Goal: Information Seeking & Learning: Understand process/instructions

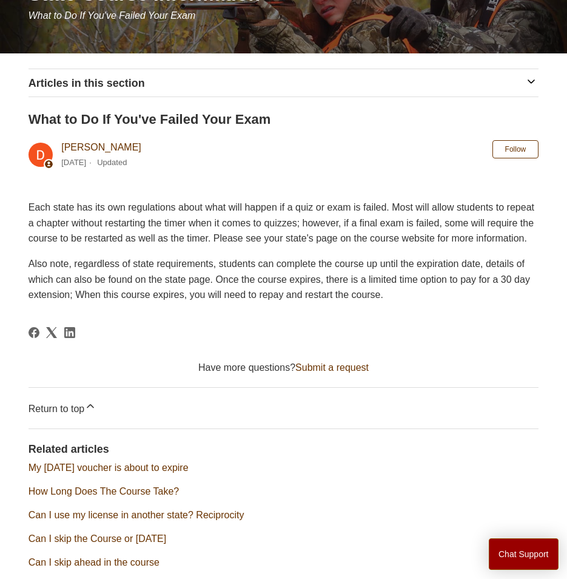
scroll to position [182, 0]
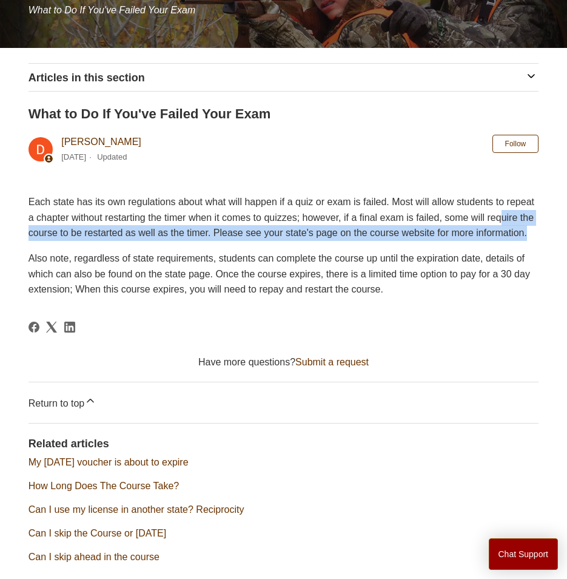
drag, startPoint x: 90, startPoint y: 227, endPoint x: 226, endPoint y: 235, distance: 136.7
click at [226, 235] on p "Each state has its own regulations about what will happen if a quiz or exam is …" at bounding box center [284, 217] width 511 height 47
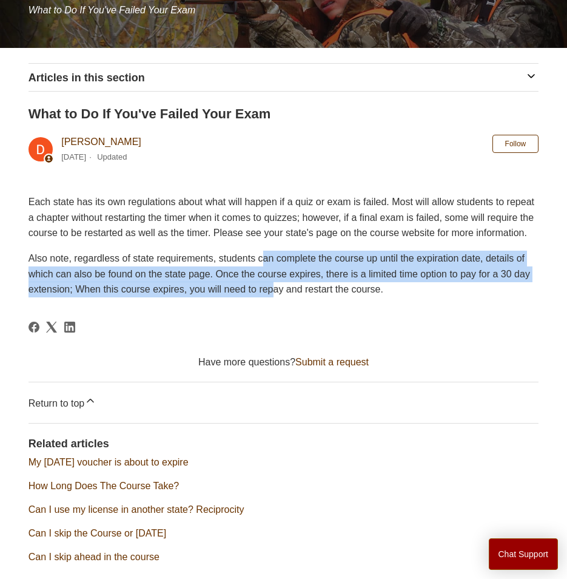
drag, startPoint x: 226, startPoint y: 235, endPoint x: 265, endPoint y: 263, distance: 47.8
click at [265, 263] on div "Each state has its own regulations about what will happen if a quiz or exam is …" at bounding box center [284, 245] width 511 height 103
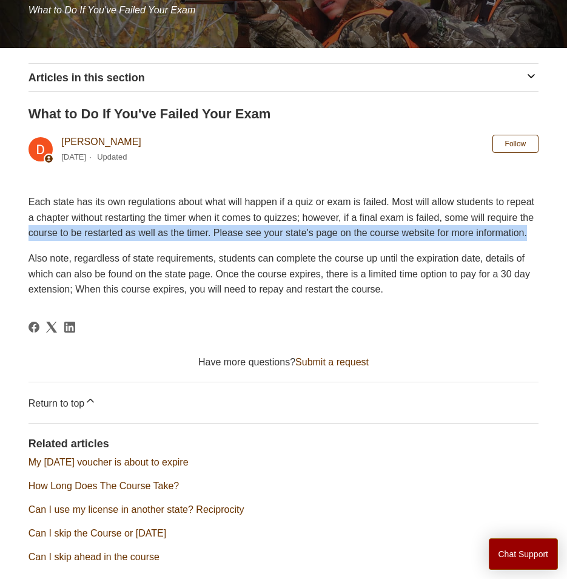
drag, startPoint x: 265, startPoint y: 263, endPoint x: 215, endPoint y: 250, distance: 51.8
click at [215, 241] on p "Each state has its own regulations about what will happen if a quiz or exam is …" at bounding box center [284, 217] width 511 height 47
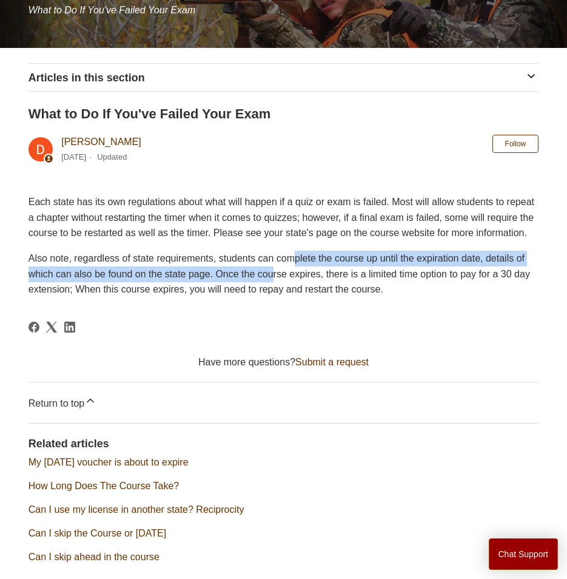
drag, startPoint x: 215, startPoint y: 250, endPoint x: 270, endPoint y: 260, distance: 55.9
click at [270, 260] on div "Each state has its own regulations about what will happen if a quiz or exam is …" at bounding box center [284, 245] width 511 height 103
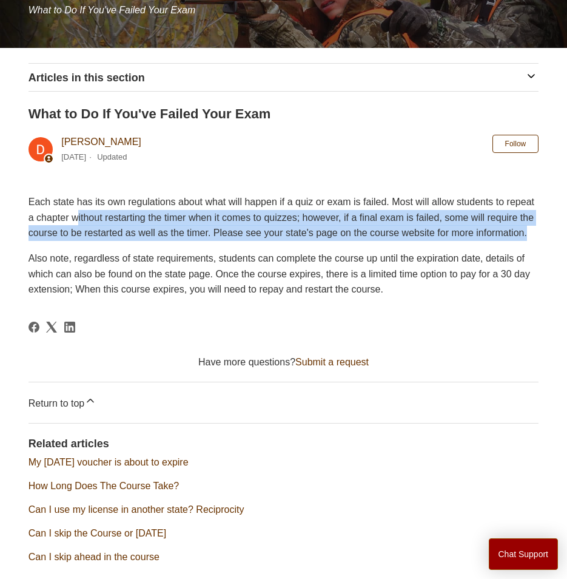
drag, startPoint x: 270, startPoint y: 260, endPoint x: 238, endPoint y: 249, distance: 33.9
click at [238, 241] on p "Each state has its own regulations about what will happen if a quiz or exam is …" at bounding box center [284, 217] width 511 height 47
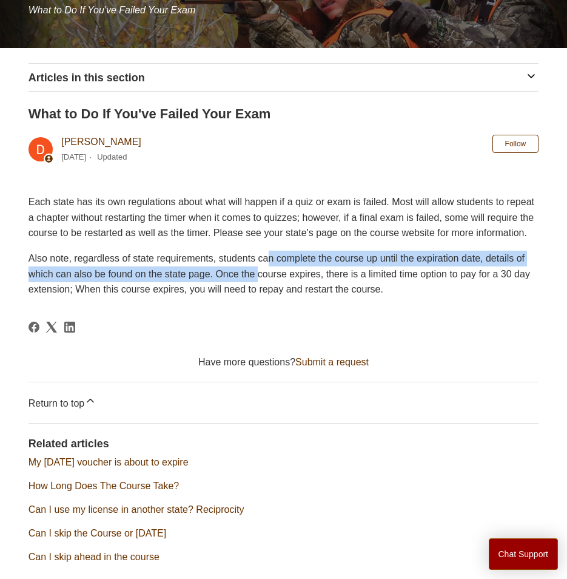
drag, startPoint x: 238, startPoint y: 249, endPoint x: 247, endPoint y: 255, distance: 10.9
click at [247, 255] on div "Each state has its own regulations about what will happen if a quiz or exam is …" at bounding box center [284, 245] width 511 height 103
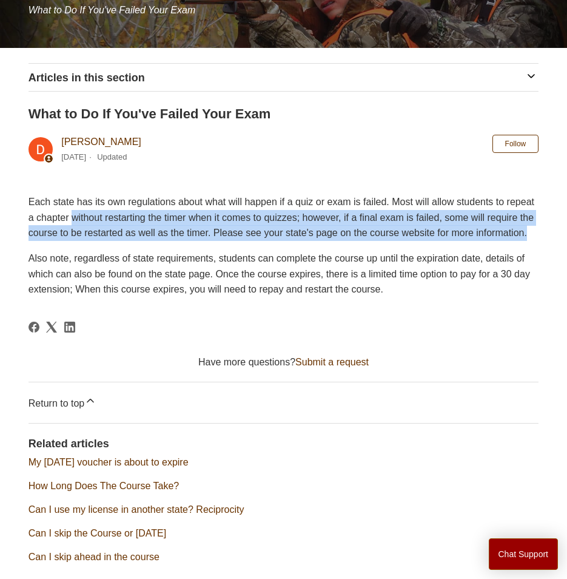
drag, startPoint x: 247, startPoint y: 255, endPoint x: 229, endPoint y: 249, distance: 18.6
click at [229, 241] on p "Each state has its own regulations about what will happen if a quiz or exam is …" at bounding box center [284, 217] width 511 height 47
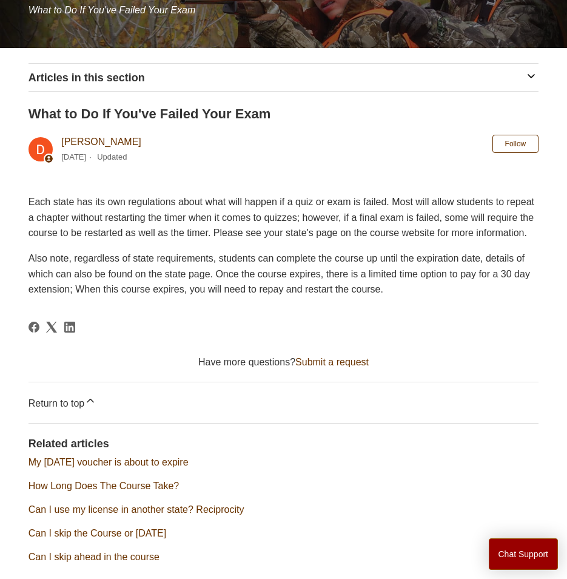
drag, startPoint x: 229, startPoint y: 249, endPoint x: 346, endPoint y: 270, distance: 119.0
click at [346, 270] on p "Also note, regardless of state requirements, students can complete the course u…" at bounding box center [284, 273] width 511 height 47
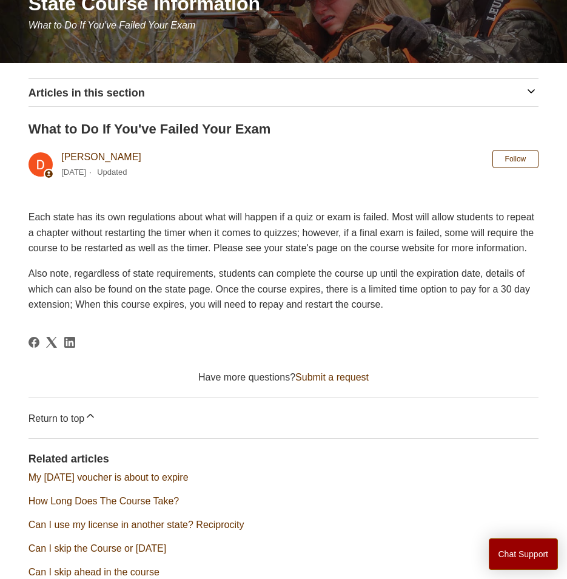
scroll to position [0, 0]
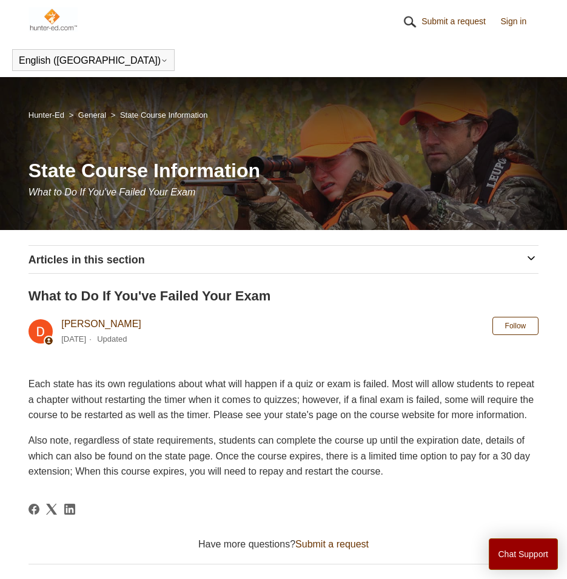
click at [194, 174] on h1 "State Course Information" at bounding box center [284, 170] width 511 height 29
click at [163, 207] on div "Hunter-Ed General State Course Information State Course Information What to Do …" at bounding box center [283, 153] width 567 height 153
click at [48, 19] on img at bounding box center [53, 19] width 49 height 24
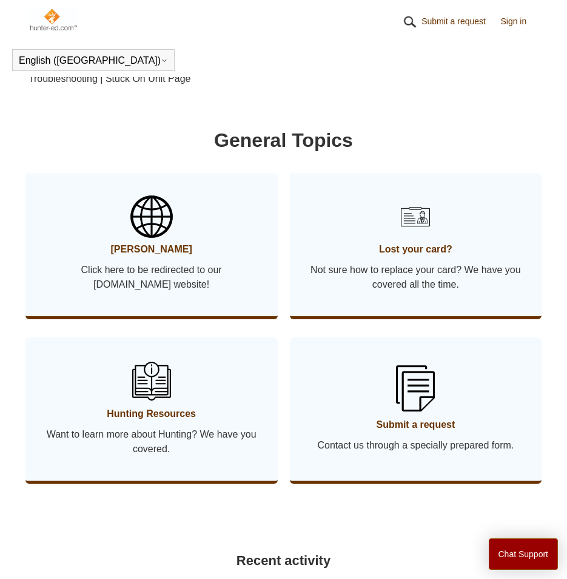
scroll to position [876, 0]
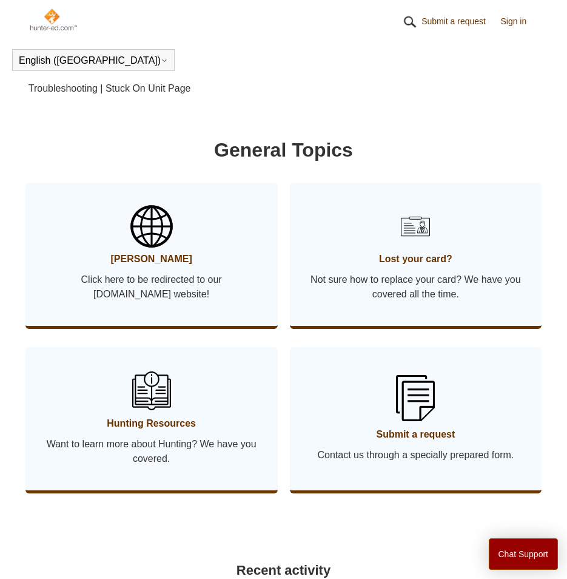
click at [135, 266] on span "[PERSON_NAME]" at bounding box center [152, 259] width 216 height 15
